Goal: Transaction & Acquisition: Purchase product/service

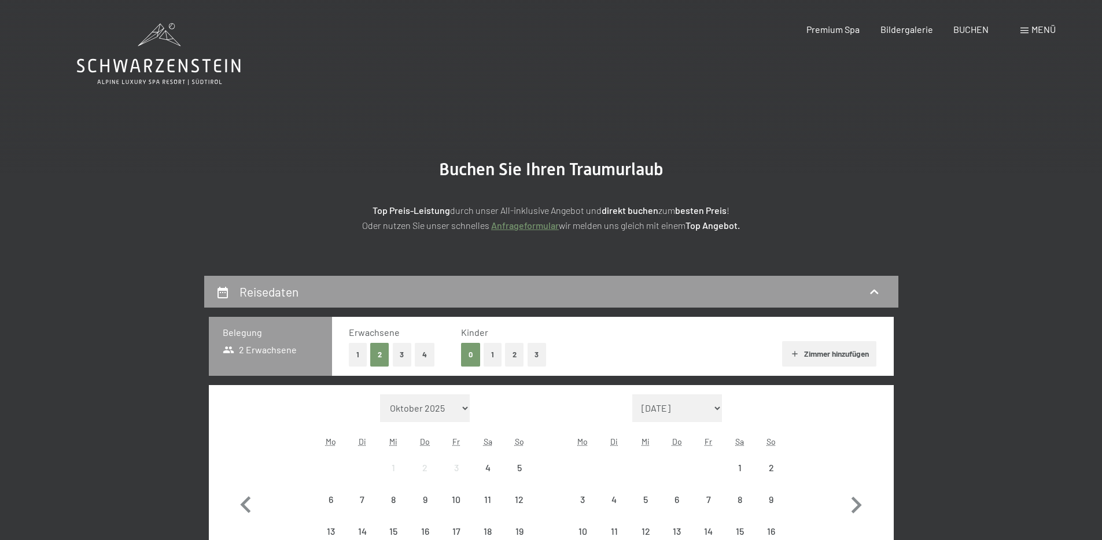
click at [1034, 27] on span "Menü" at bounding box center [1043, 29] width 24 height 11
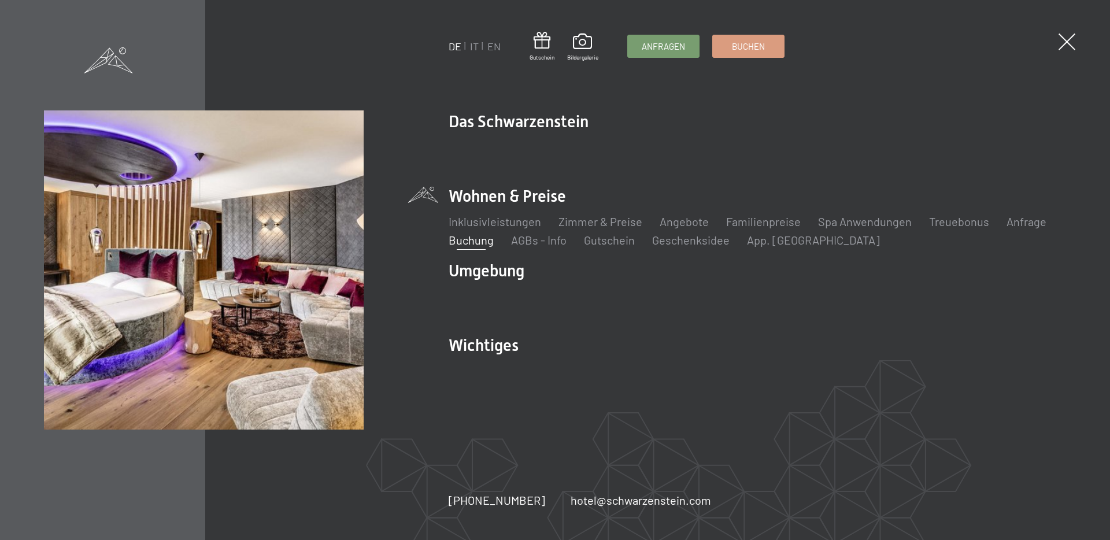
click at [1080, 42] on div "DE IT EN Gutschein Bildergalerie Anfragen Buchen DE IT EN Das Schwarzenstein Ne…" at bounding box center [555, 270] width 1110 height 540
click at [546, 42] on span at bounding box center [542, 40] width 25 height 21
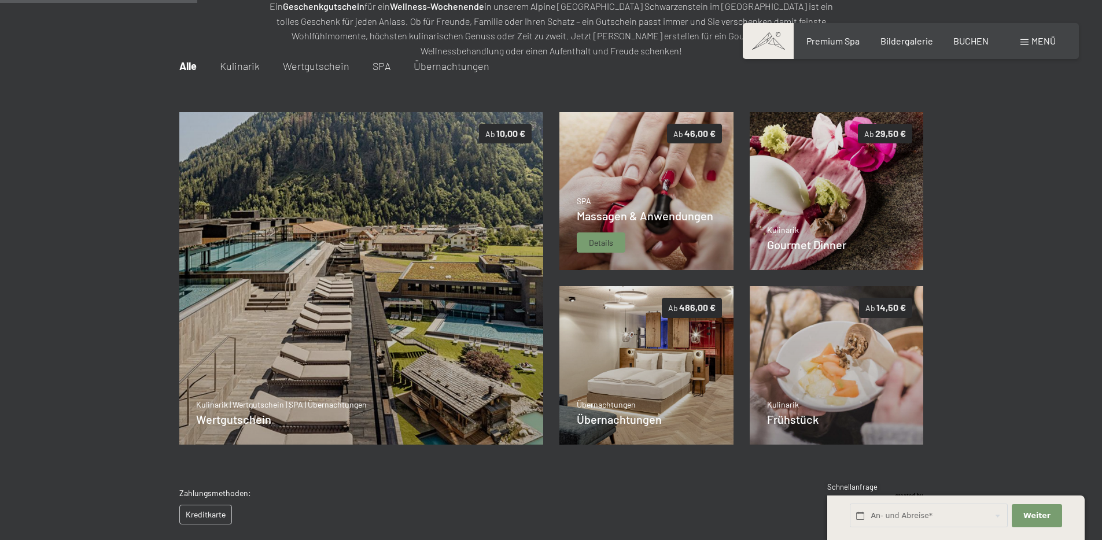
click at [586, 166] on img at bounding box center [646, 191] width 174 height 158
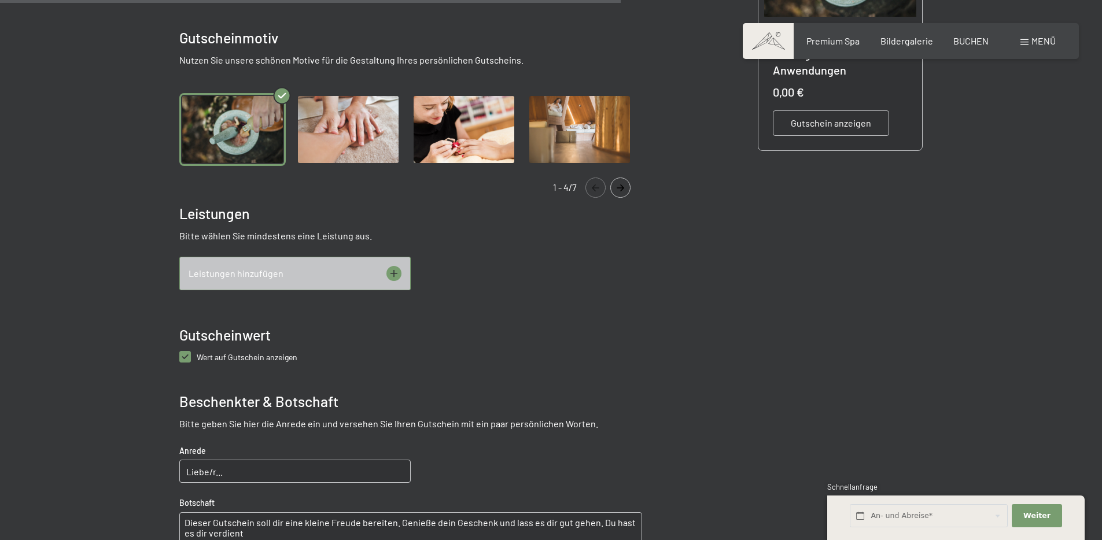
scroll to position [361, 0]
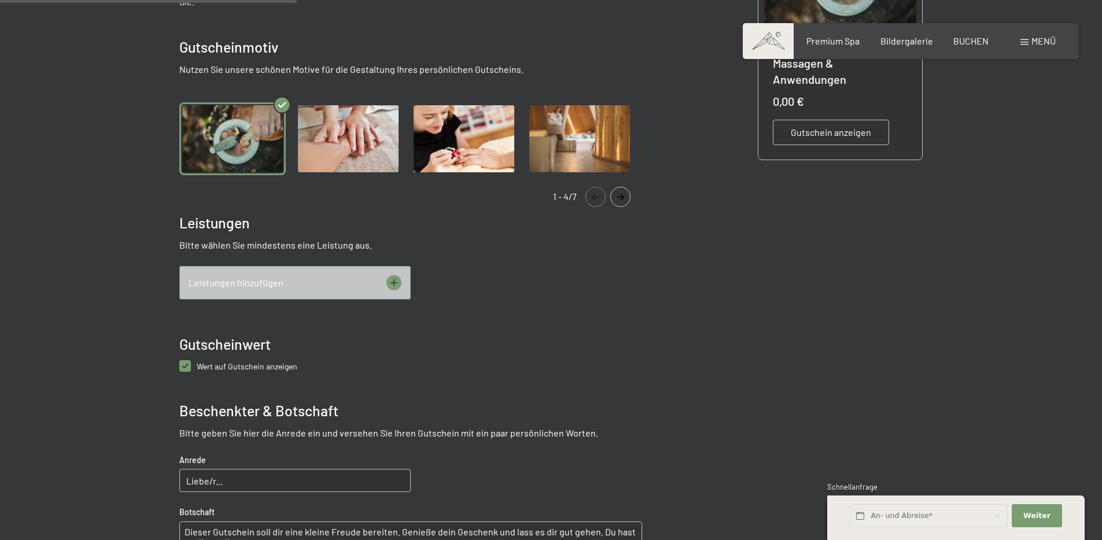
click at [335, 289] on div "Leistungen hinzufügen" at bounding box center [294, 283] width 231 height 34
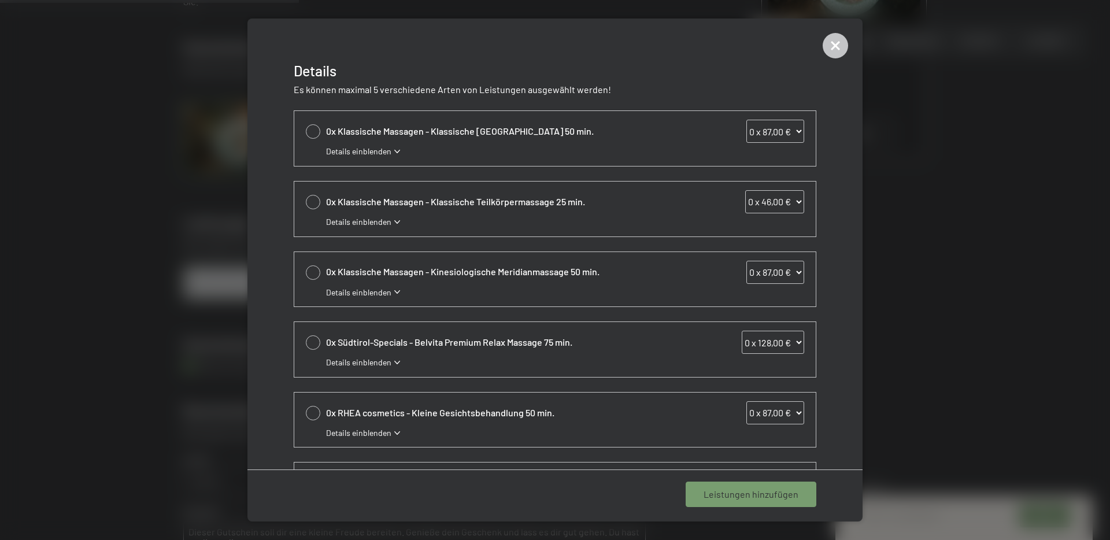
click at [771, 200] on select "0 x 46,00 € 1 x 46,00 € 2 x 46,00 € 3 x 46,00 € 4 x 46,00 € 5 x 46,00 € 6 x 46,…" at bounding box center [774, 201] width 59 height 23
select select "1"
click at [745, 190] on select "0 x 46,00 € 1 x 46,00 € 2 x 46,00 € 3 x 46,00 € 4 x 46,00 € 5 x 46,00 € 6 x 46,…" at bounding box center [774, 201] width 59 height 23
select select "1"
click at [747, 486] on div "1 Leistung hinzufügen" at bounding box center [753, 494] width 125 height 25
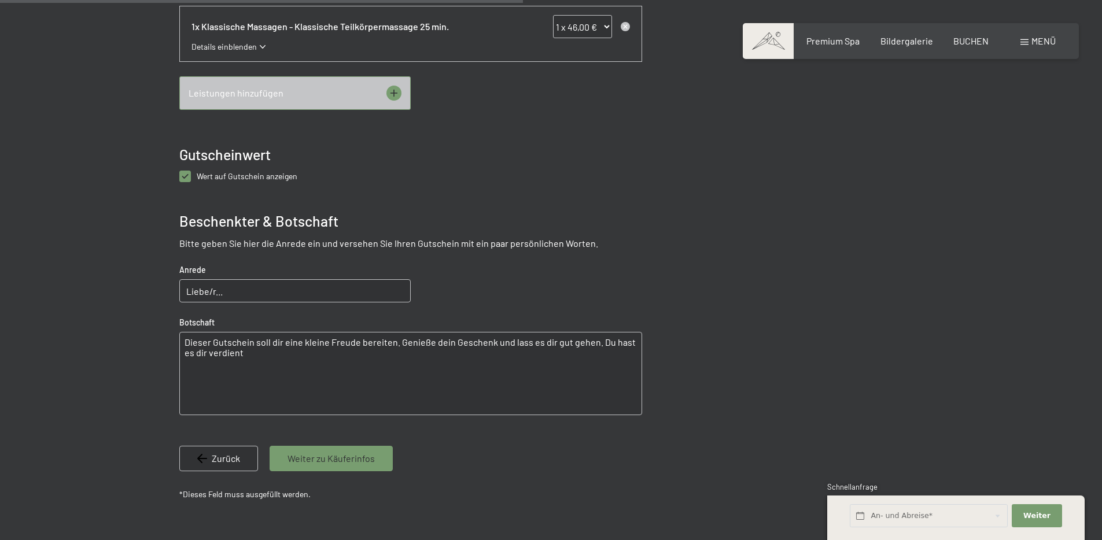
scroll to position [668, 0]
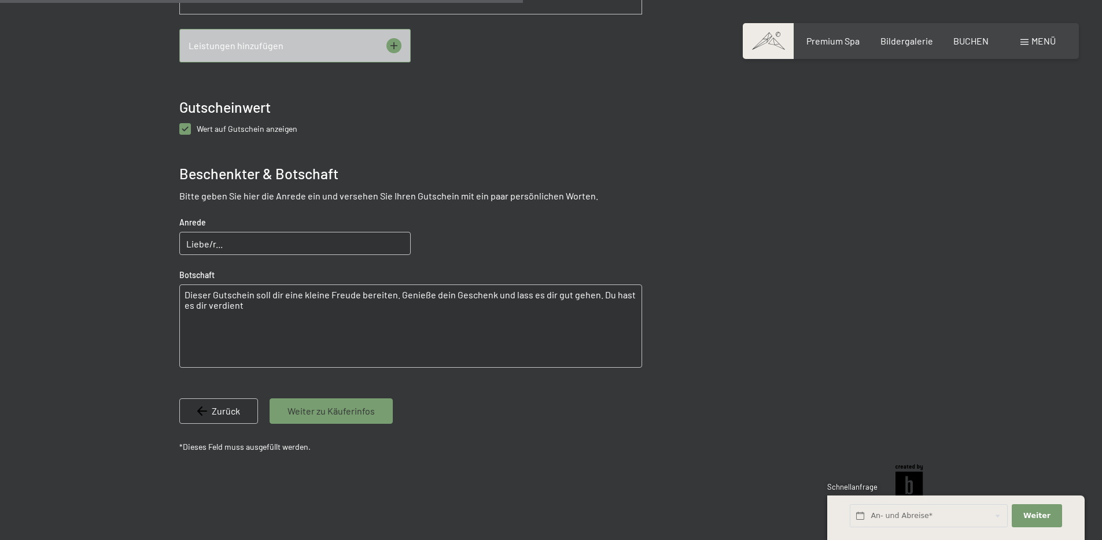
click at [274, 130] on span "Wert auf Gutschein anzeigen" at bounding box center [247, 129] width 101 height 10
click at [191, 130] on anzeigen "checkbox" at bounding box center [185, 129] width 12 height 12
checkbox anzeigen "false"
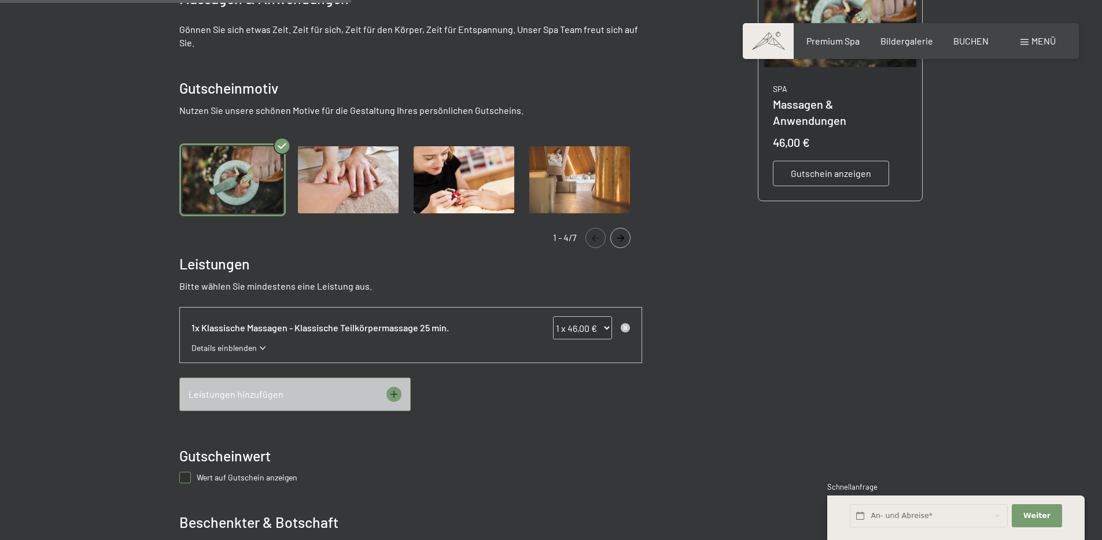
scroll to position [238, 0]
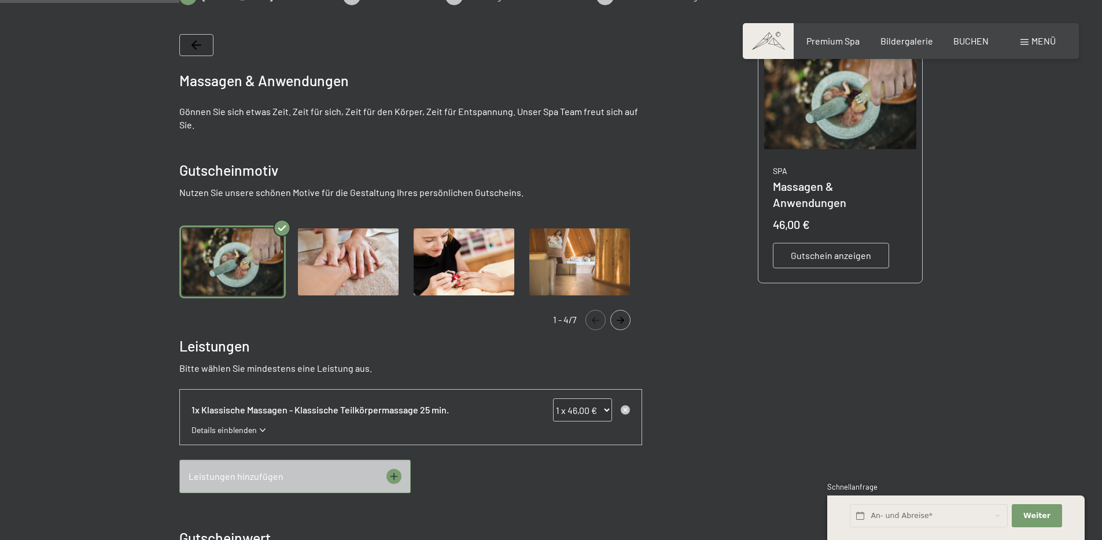
click at [627, 313] on button "Navigate to next slide" at bounding box center [620, 320] width 20 height 20
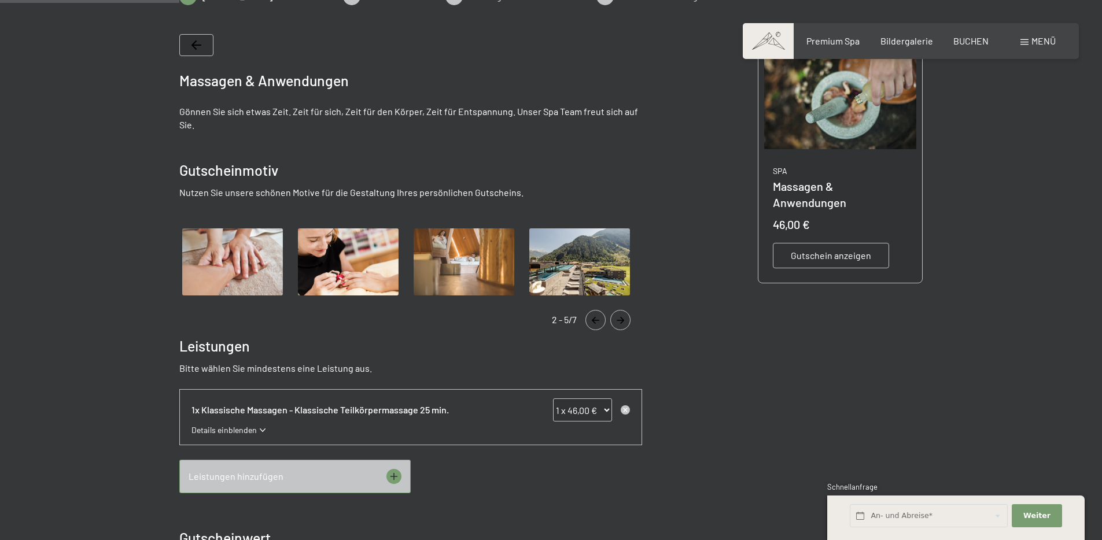
click at [626, 315] on button "Navigate to next slide" at bounding box center [620, 320] width 20 height 20
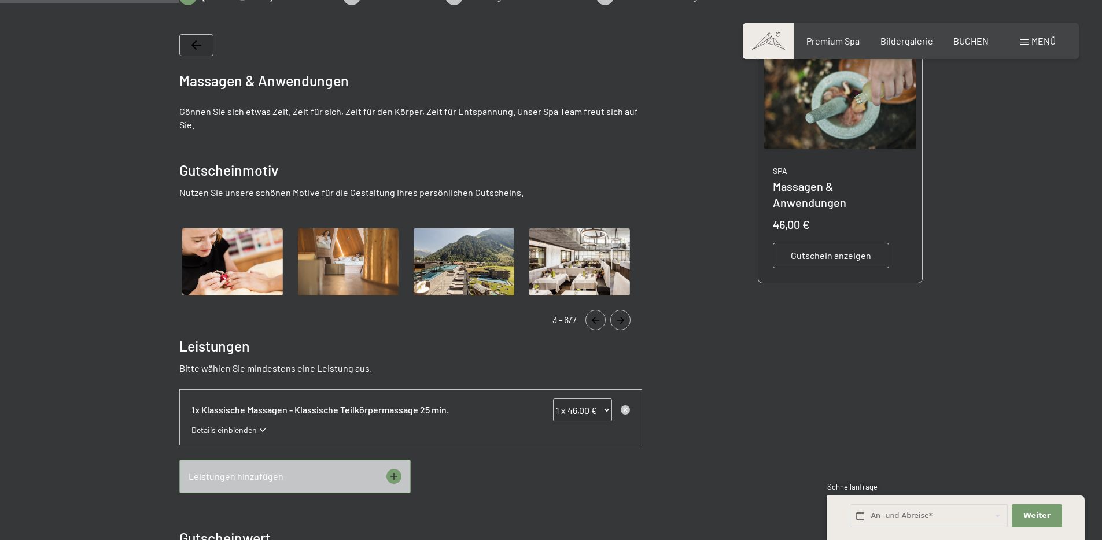
click at [626, 315] on button "Navigate to next slide" at bounding box center [620, 320] width 20 height 20
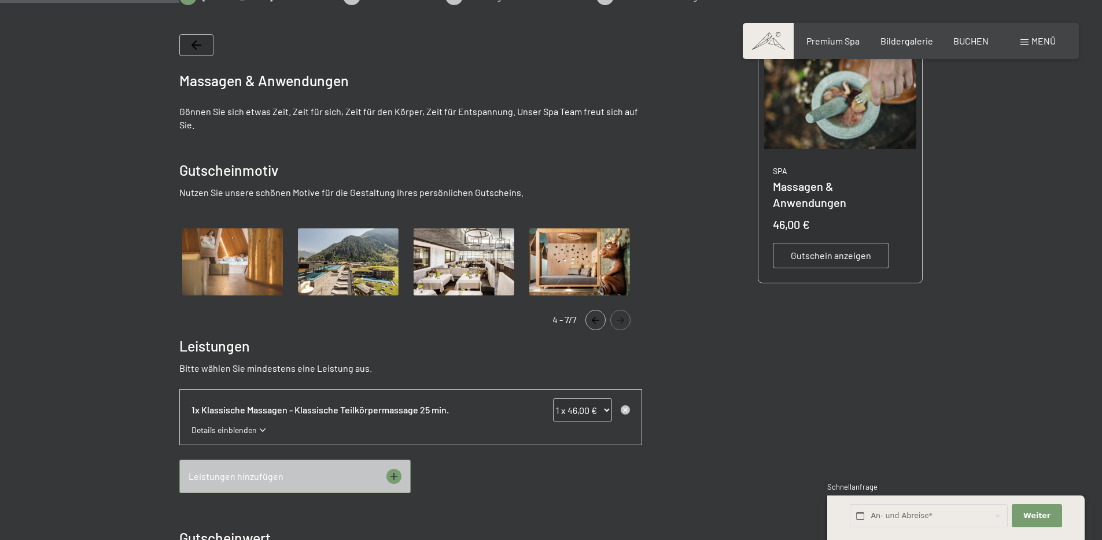
click at [597, 314] on button "Navigate to previous slide" at bounding box center [595, 320] width 20 height 20
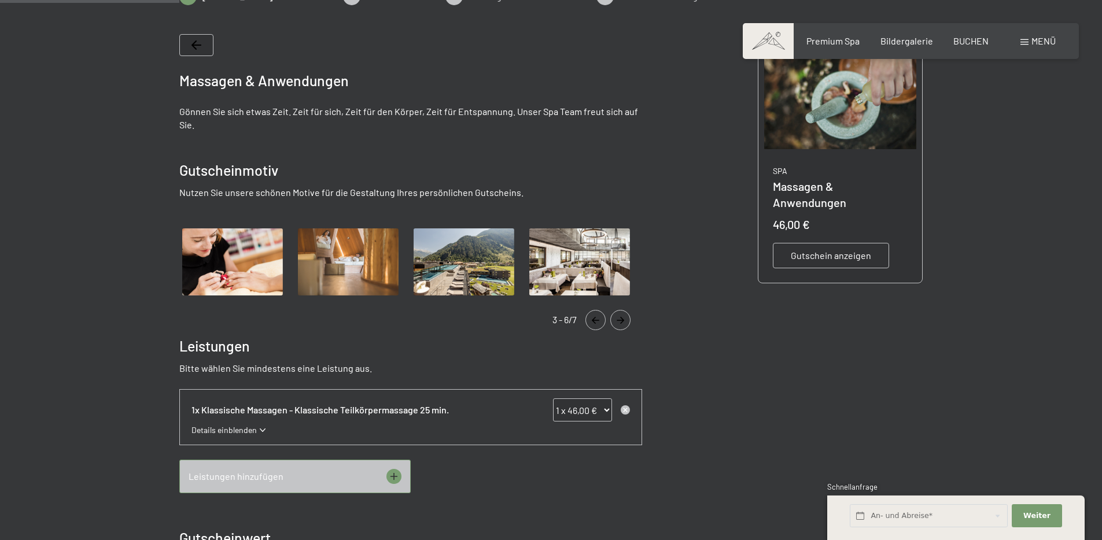
click at [597, 314] on button "Navigate to previous slide" at bounding box center [595, 320] width 20 height 20
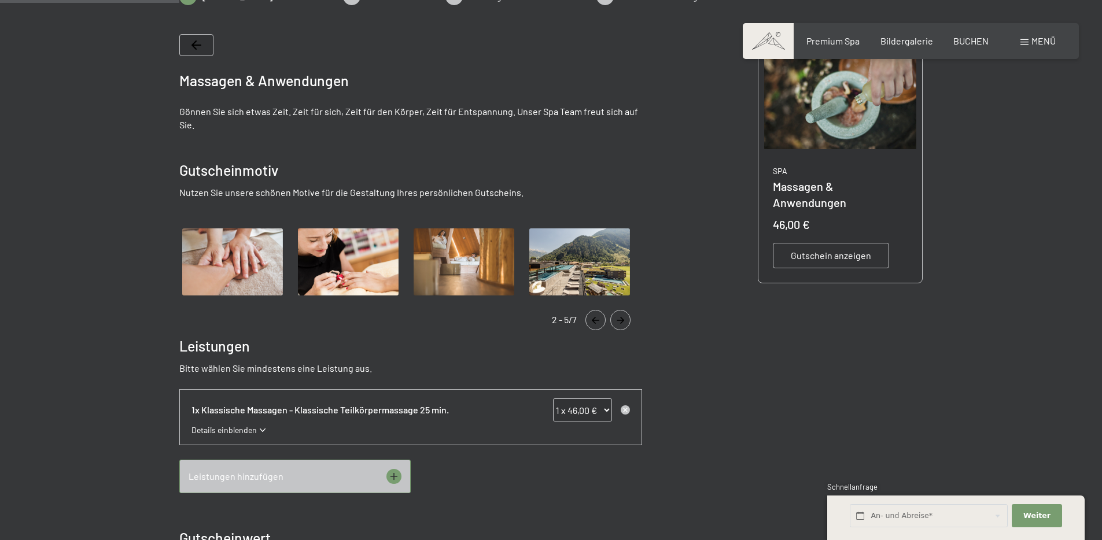
click at [597, 314] on button "Navigate to previous slide" at bounding box center [595, 320] width 20 height 20
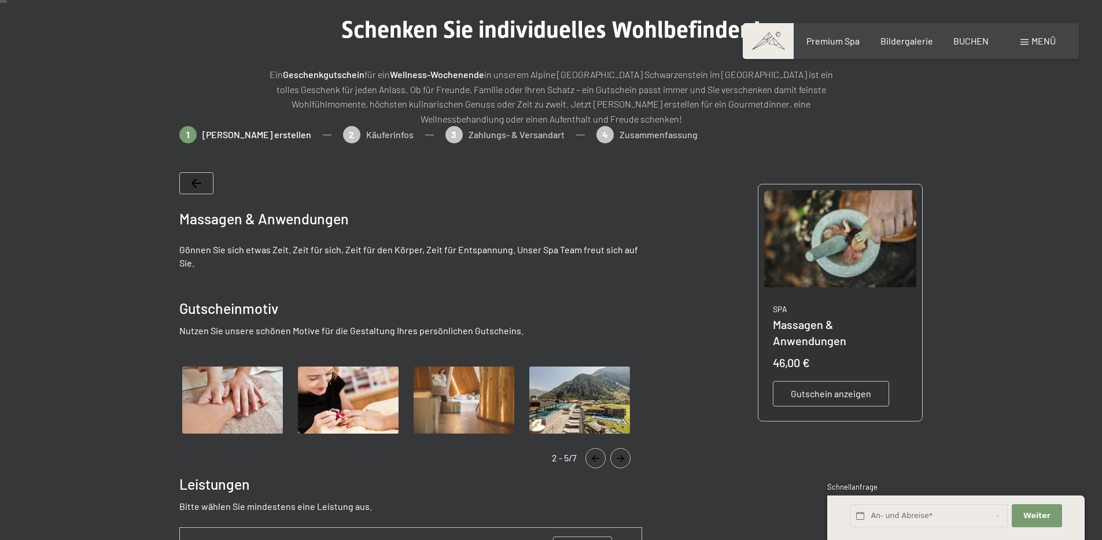
scroll to position [9, 0]
